Goal: Task Accomplishment & Management: Manage account settings

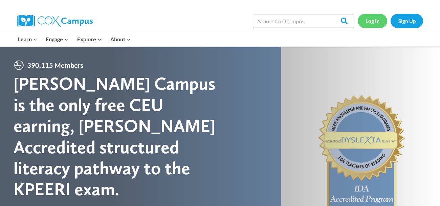
click at [366, 17] on link "Log In" at bounding box center [372, 21] width 29 height 14
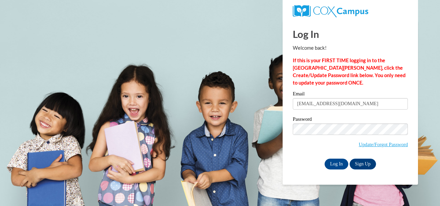
type input "[EMAIL_ADDRESS][DOMAIN_NAME]"
click at [341, 163] on input "Log In" at bounding box center [337, 164] width 24 height 11
